Goal: Task Accomplishment & Management: Use online tool/utility

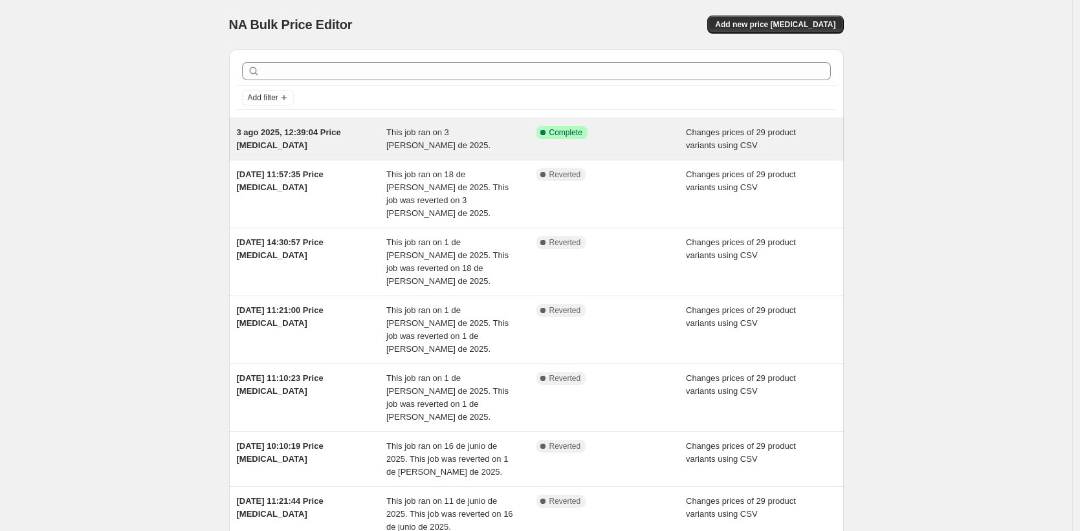
click at [390, 142] on span "This job ran on 3 [PERSON_NAME] de 2025." at bounding box center [438, 138] width 104 height 23
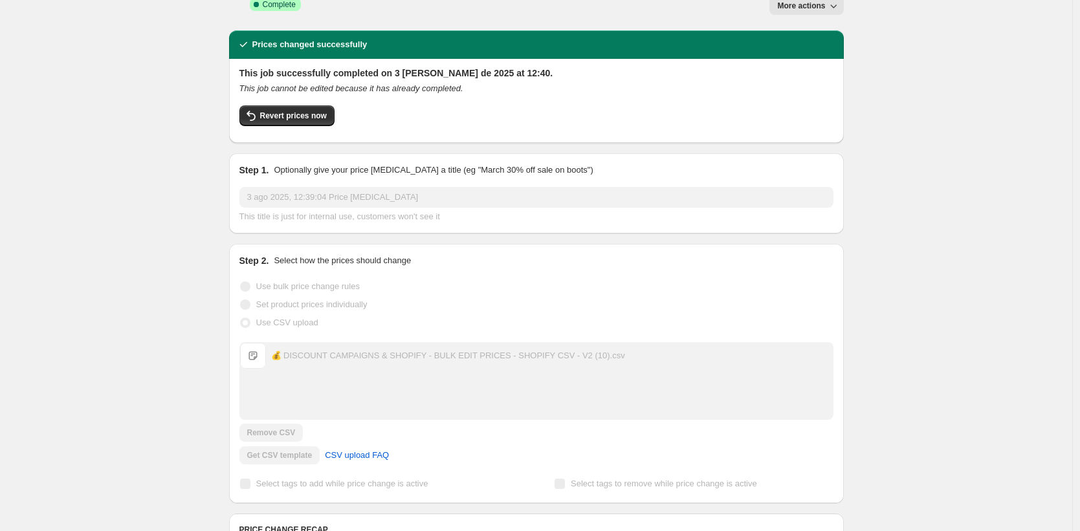
scroll to position [50, 0]
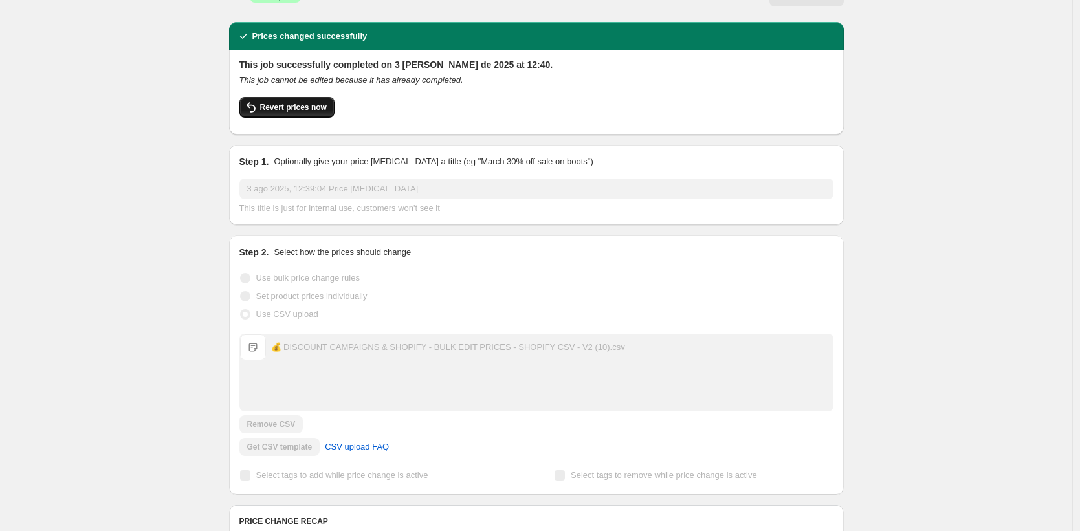
click at [316, 102] on span "Revert prices now" at bounding box center [293, 107] width 67 height 10
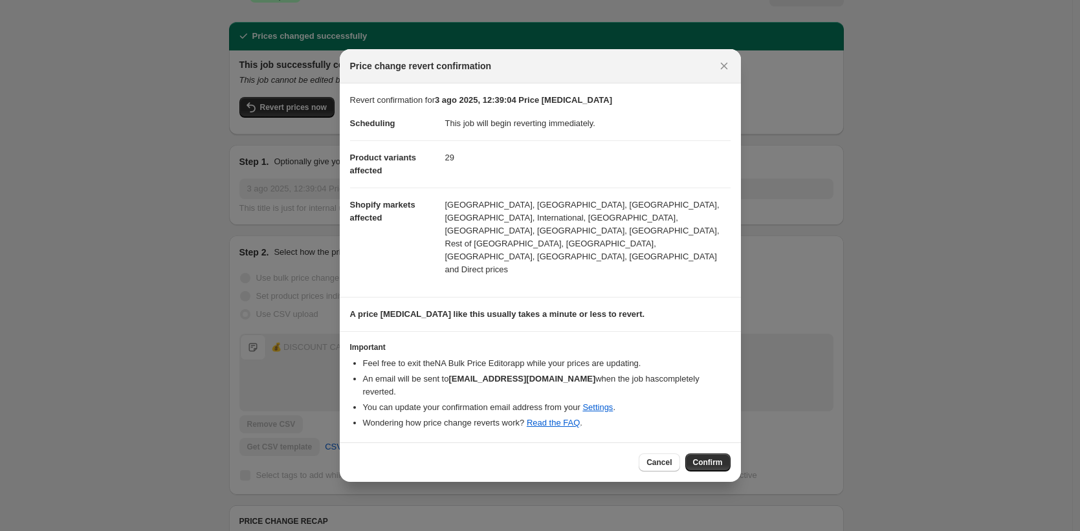
click at [718, 452] on div "Cancel Confirm" at bounding box center [540, 461] width 401 height 39
click at [725, 453] on button "Confirm" at bounding box center [707, 462] width 45 height 18
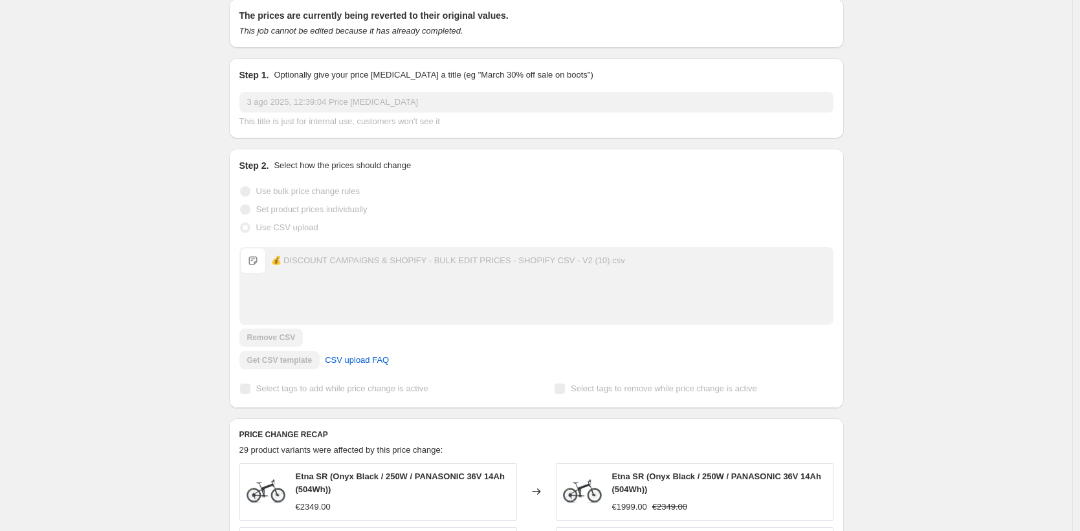
scroll to position [0, 0]
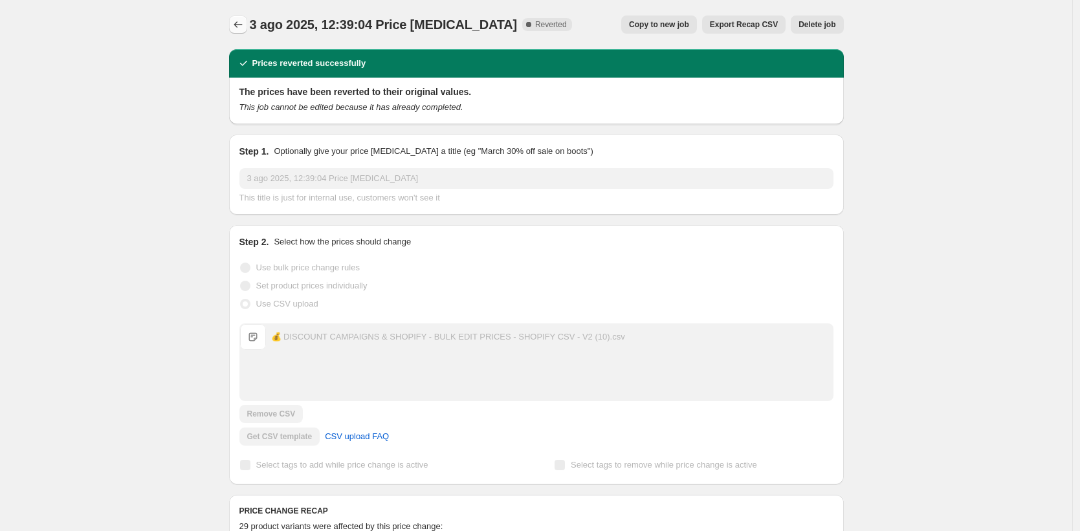
click at [240, 24] on icon "Price change jobs" at bounding box center [238, 24] width 13 height 13
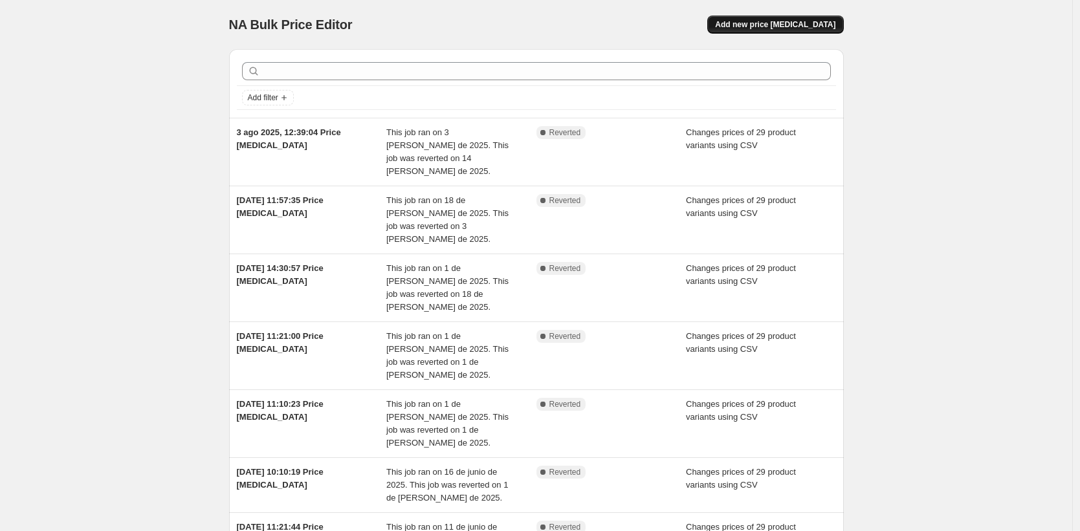
click at [774, 20] on span "Add new price [MEDICAL_DATA]" at bounding box center [775, 24] width 120 height 10
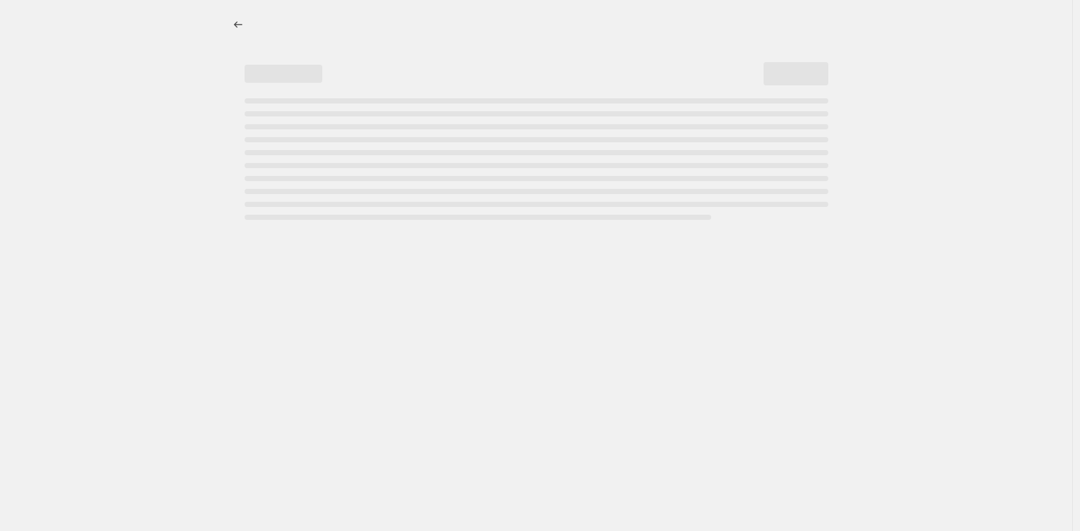
select select "percentage"
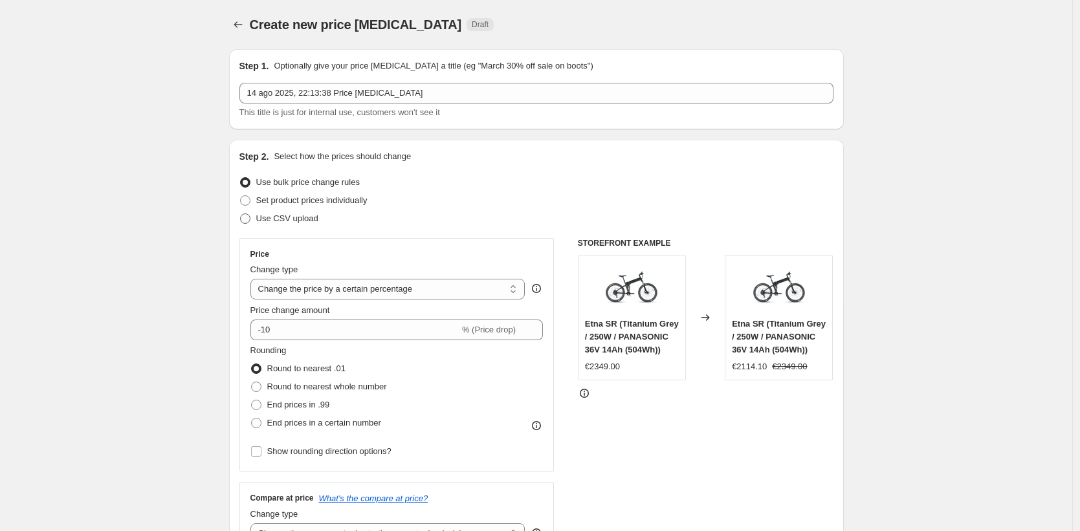
click at [269, 215] on span "Use CSV upload" at bounding box center [287, 218] width 62 height 10
click at [241, 214] on input "Use CSV upload" at bounding box center [240, 213] width 1 height 1
radio input "true"
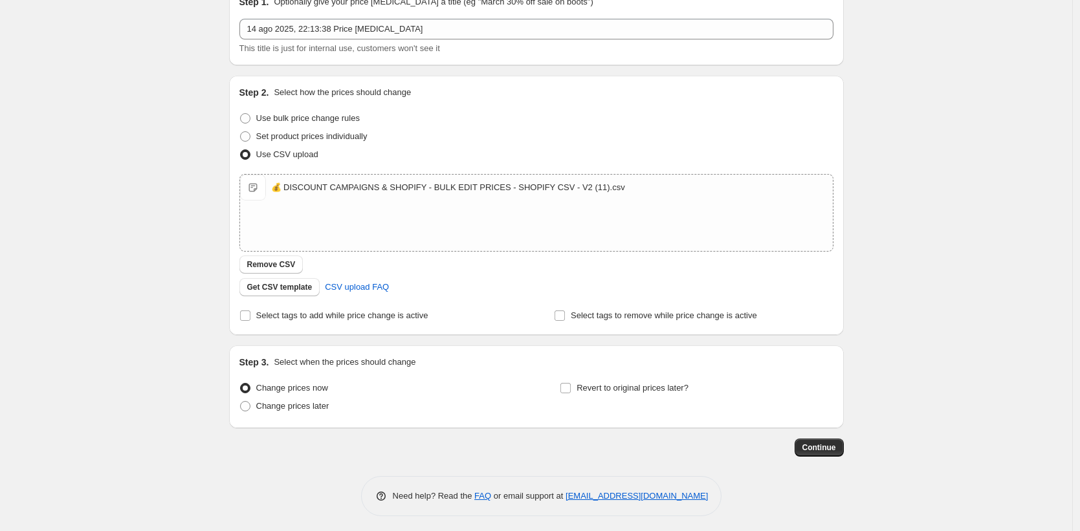
scroll to position [69, 0]
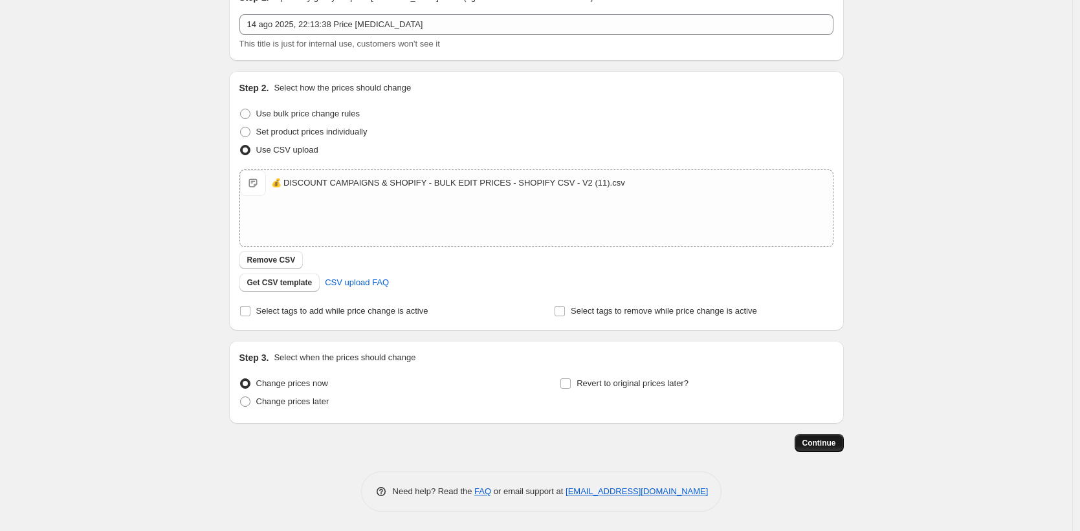
click at [823, 444] on span "Continue" at bounding box center [819, 443] width 34 height 10
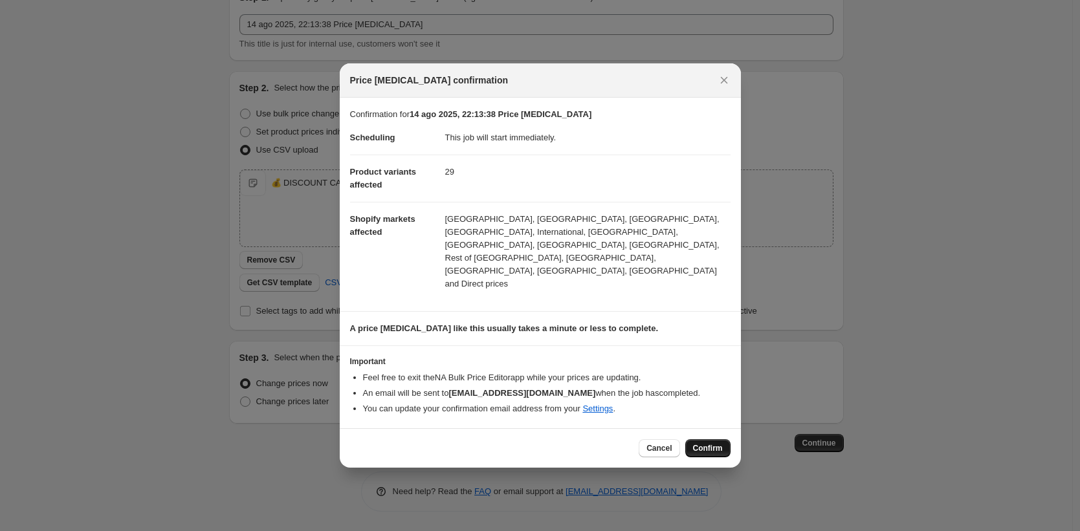
click at [716, 443] on span "Confirm" at bounding box center [708, 448] width 30 height 10
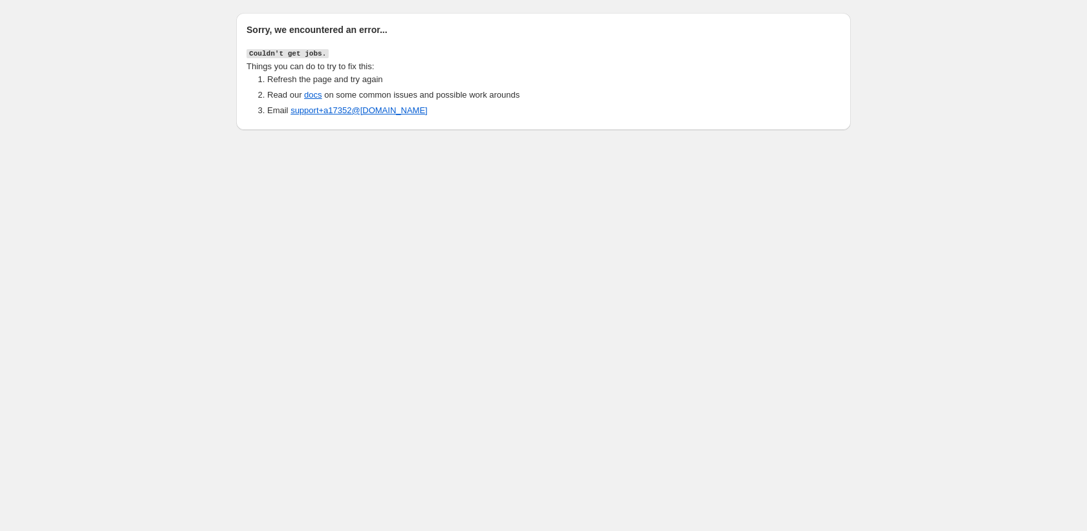
click at [391, 39] on div "Sorry, we encountered an error... Couldn't get jobs. Things you can do to try t…" at bounding box center [543, 70] width 594 height 94
